Goal: Find specific page/section: Find specific page/section

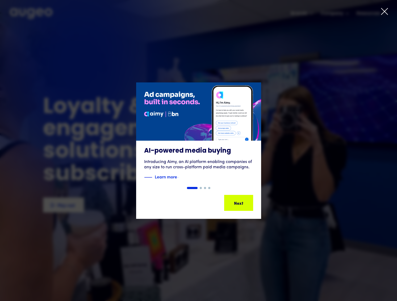
click at [385, 14] on icon at bounding box center [385, 11] width 8 height 8
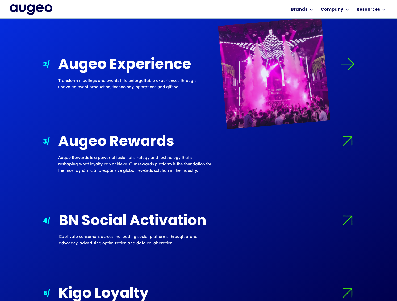
scroll to position [646, 0]
click at [172, 67] on div "Augeo Experience" at bounding box center [134, 65] width 153 height 16
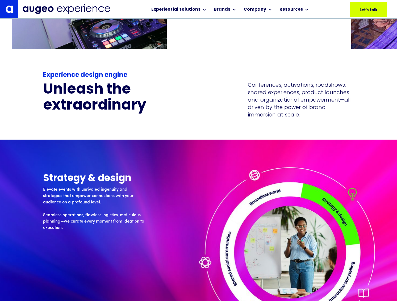
scroll to position [1343, 0]
